Goal: Task Accomplishment & Management: Manage account settings

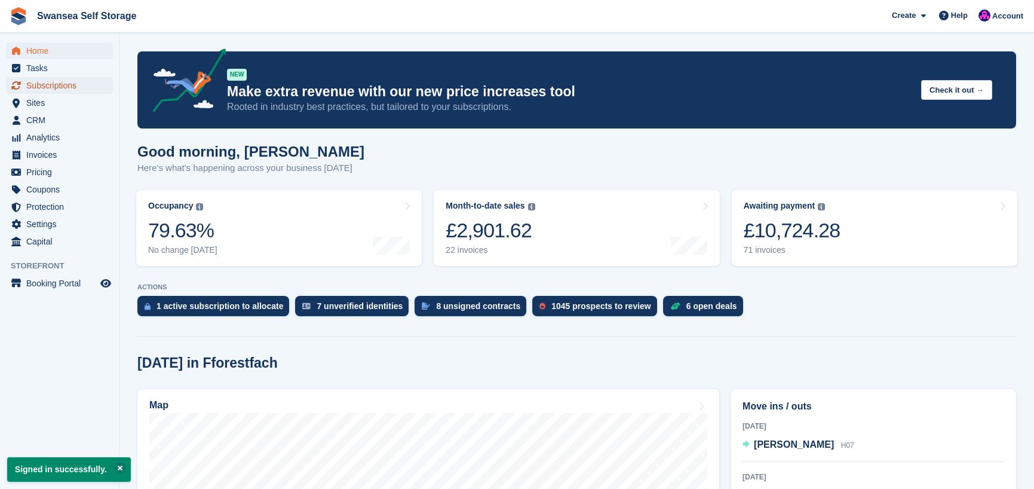
click at [63, 85] on span "Subscriptions" at bounding box center [62, 85] width 72 height 17
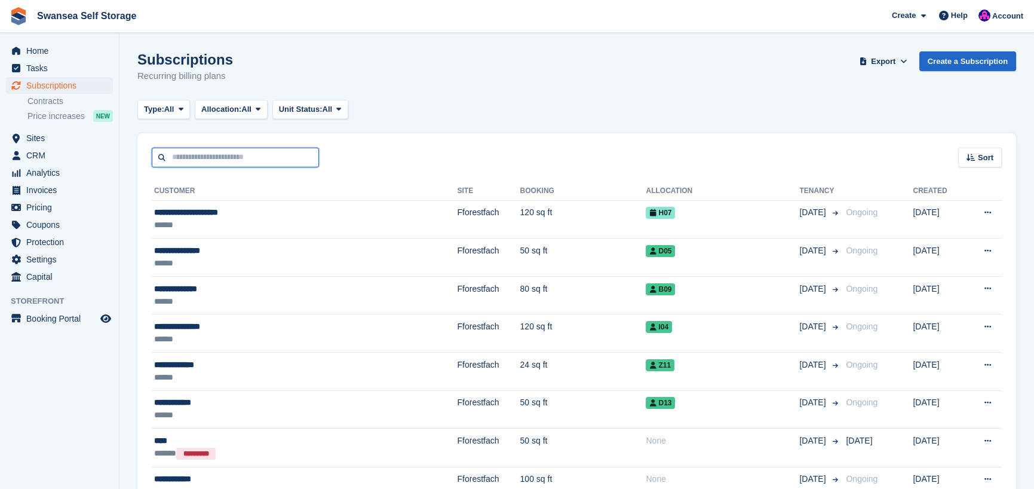
click at [180, 158] on input "text" at bounding box center [235, 158] width 167 height 20
type input "***"
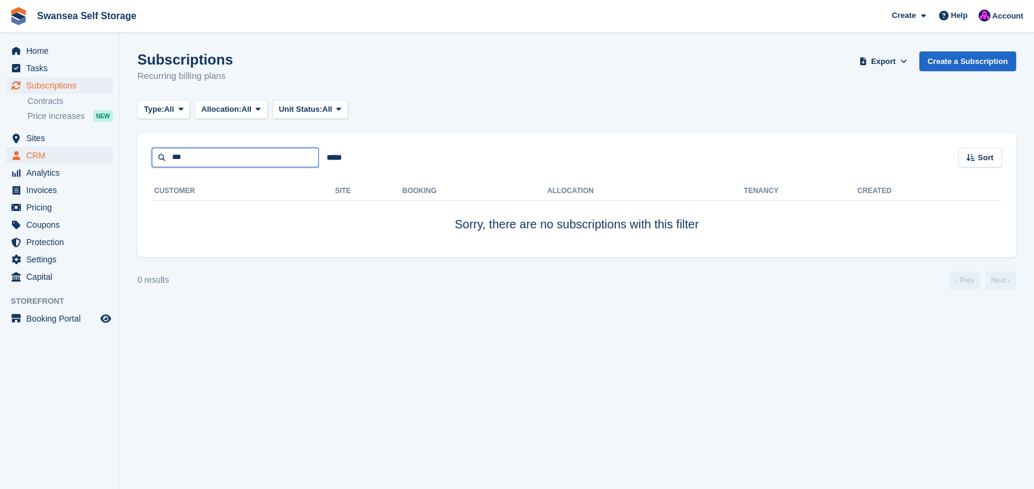
drag, startPoint x: 225, startPoint y: 155, endPoint x: 84, endPoint y: 154, distance: 140.4
click at [84, 157] on div "Home Tasks Subscriptions Subscriptions Subscriptions Contracts Price increases …" at bounding box center [517, 244] width 1034 height 489
type input "*"
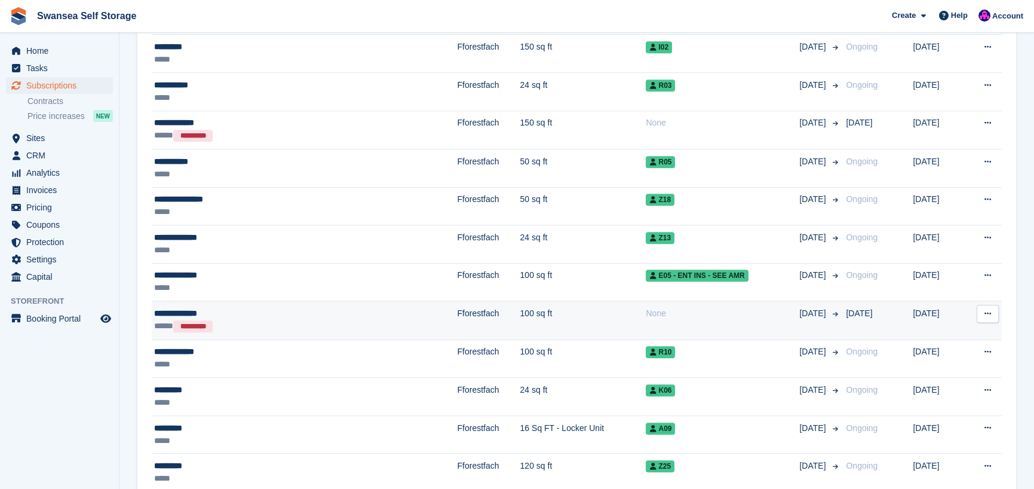
scroll to position [1673, 0]
